Goal: Task Accomplishment & Management: Complete application form

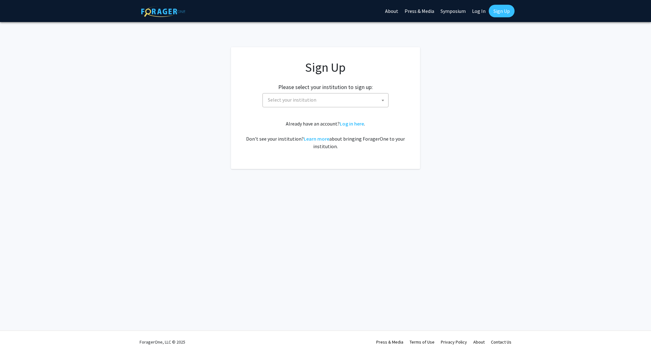
click at [298, 109] on div "Sign Up Please select your institution to sign up: [GEOGRAPHIC_DATA] [GEOGRAPHI…" at bounding box center [325, 105] width 164 height 90
click at [300, 102] on span "Select your institution" at bounding box center [292, 100] width 48 height 6
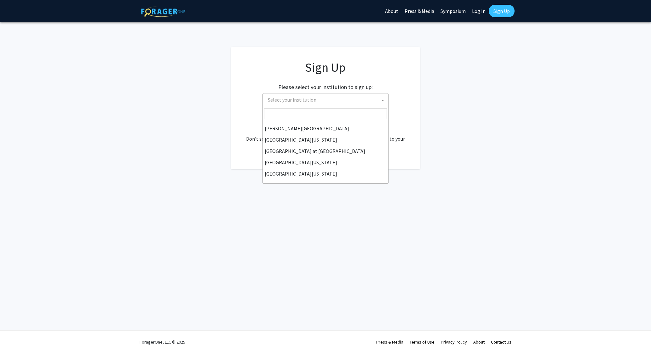
scroll to position [220, 0]
select select "18"
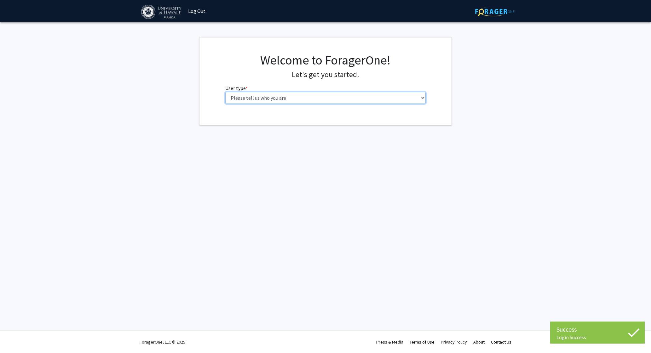
click at [314, 104] on div "Welcome to ForagerOne! Let's get you started. User type * required Please tell …" at bounding box center [325, 81] width 210 height 56
select select "1: undergrad"
click at [225, 92] on select "Please tell us who you are Undergraduate Student Master's Student Doctoral Cand…" at bounding box center [325, 98] width 201 height 12
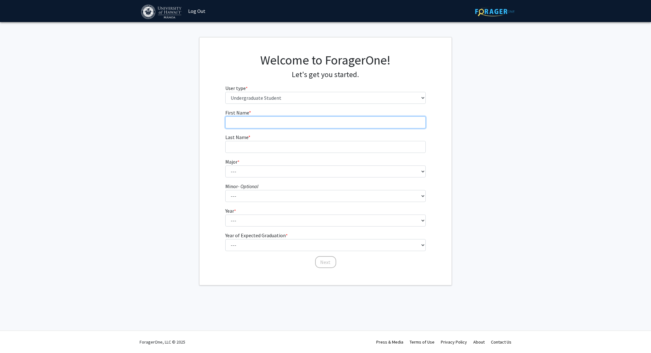
click at [284, 121] on input "First Name * required" at bounding box center [325, 123] width 201 height 12
type input "Kira"
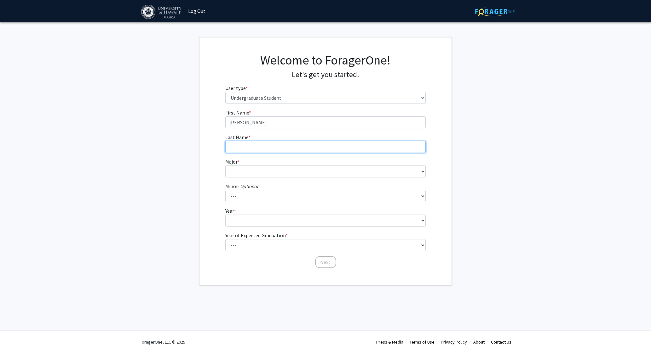
click at [346, 146] on input "Last Name * required" at bounding box center [325, 147] width 201 height 12
type input "Xu"
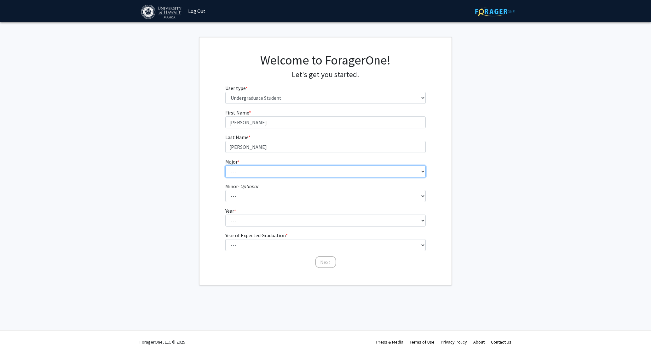
click at [314, 174] on select "--- Accounting American Studies Animal Sciences Anthropology Art Art History As…" at bounding box center [325, 172] width 201 height 12
select select "82: 1464"
click at [225, 166] on select "--- Accounting American Studies Animal Sciences Anthropology Art Art History As…" at bounding box center [325, 172] width 201 height 12
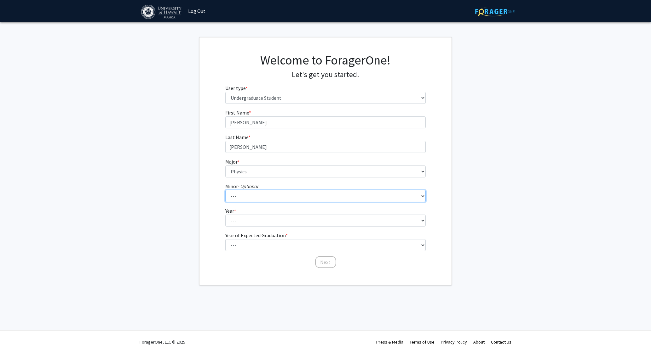
click at [310, 197] on select "--- American Studies Anthropology Art Art History Asian Studies Astronomy Astro…" at bounding box center [325, 196] width 201 height 12
select select "7: 1029"
click at [225, 190] on select "--- American Studies Anthropology Art Art History Asian Studies Astronomy Astro…" at bounding box center [325, 196] width 201 height 12
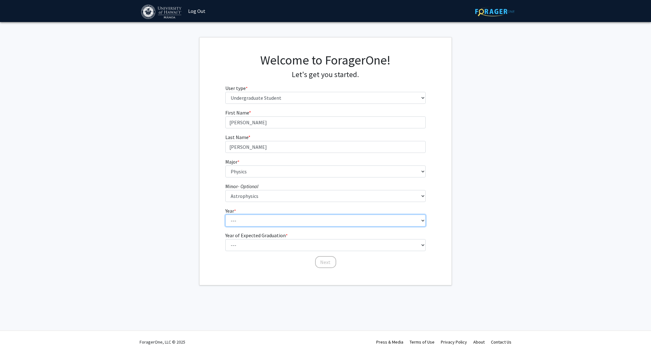
click at [293, 218] on select "--- First-year Sophomore Junior Senior Postbaccalaureate Certificate" at bounding box center [325, 221] width 201 height 12
select select "2: sophomore"
click at [225, 215] on select "--- First-year Sophomore Junior Senior Postbaccalaureate Certificate" at bounding box center [325, 221] width 201 height 12
click at [261, 250] on select "--- 2025 2026 2027 2028 2029 2030 2031 2032 2033 2034" at bounding box center [325, 245] width 201 height 12
select select "4: 2028"
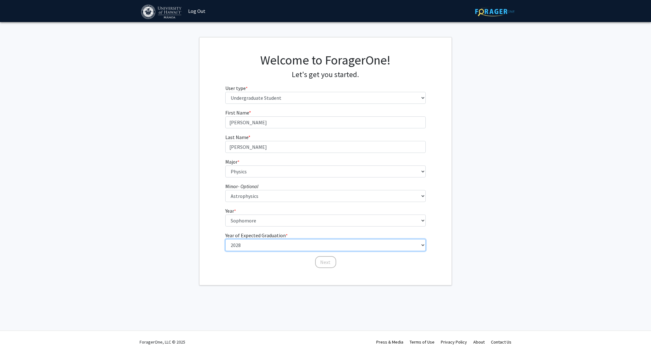
click at [225, 239] on select "--- 2025 2026 2027 2028 2029 2030 2031 2032 2033 2034" at bounding box center [325, 245] width 201 height 12
click at [322, 267] on button "Next" at bounding box center [325, 262] width 21 height 12
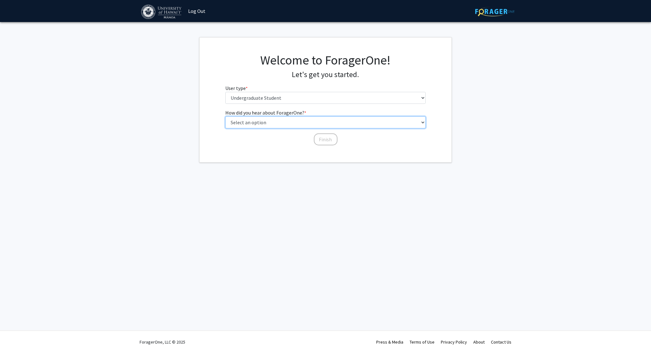
click at [280, 123] on select "Select an option Peer/student recommendation Faculty/staff recommendation Unive…" at bounding box center [325, 123] width 201 height 12
select select "3: university_website"
click at [225, 117] on select "Select an option Peer/student recommendation Faculty/staff recommendation Unive…" at bounding box center [325, 123] width 201 height 12
click at [315, 139] on button "Finish" at bounding box center [326, 140] width 24 height 12
